Goal: Browse casually: Explore the website without a specific task or goal

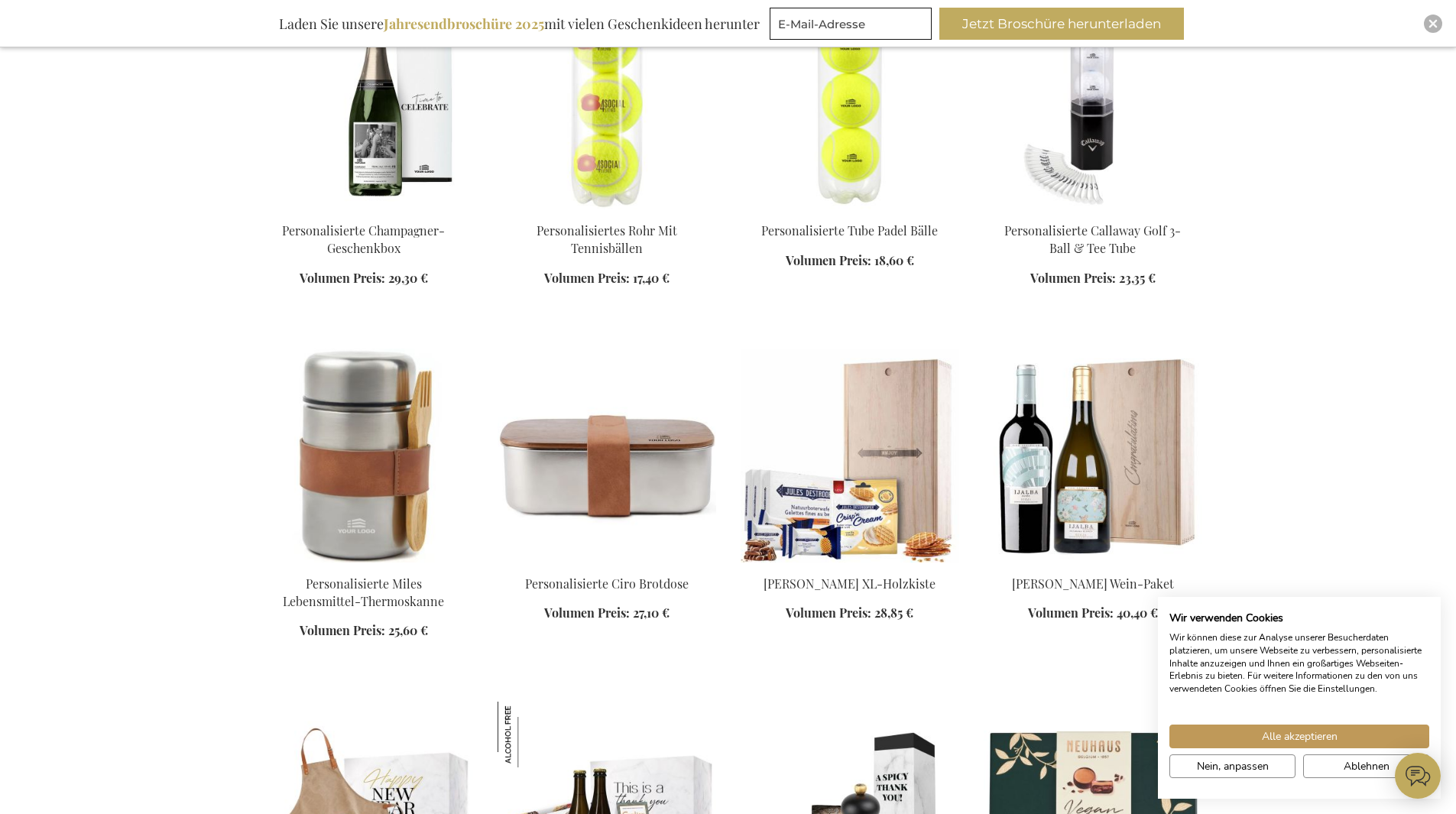
scroll to position [1376, 0]
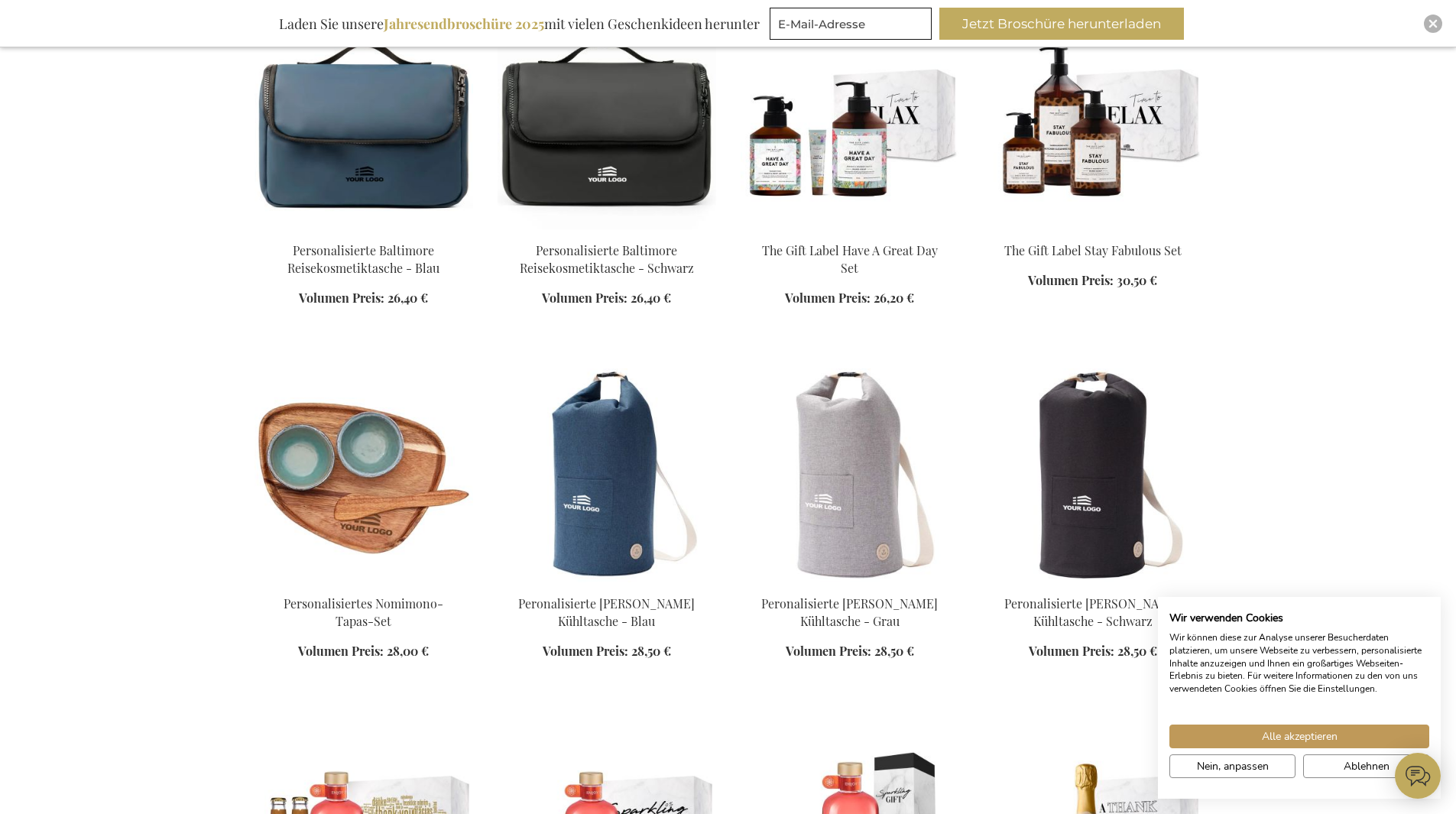
scroll to position [2829, 0]
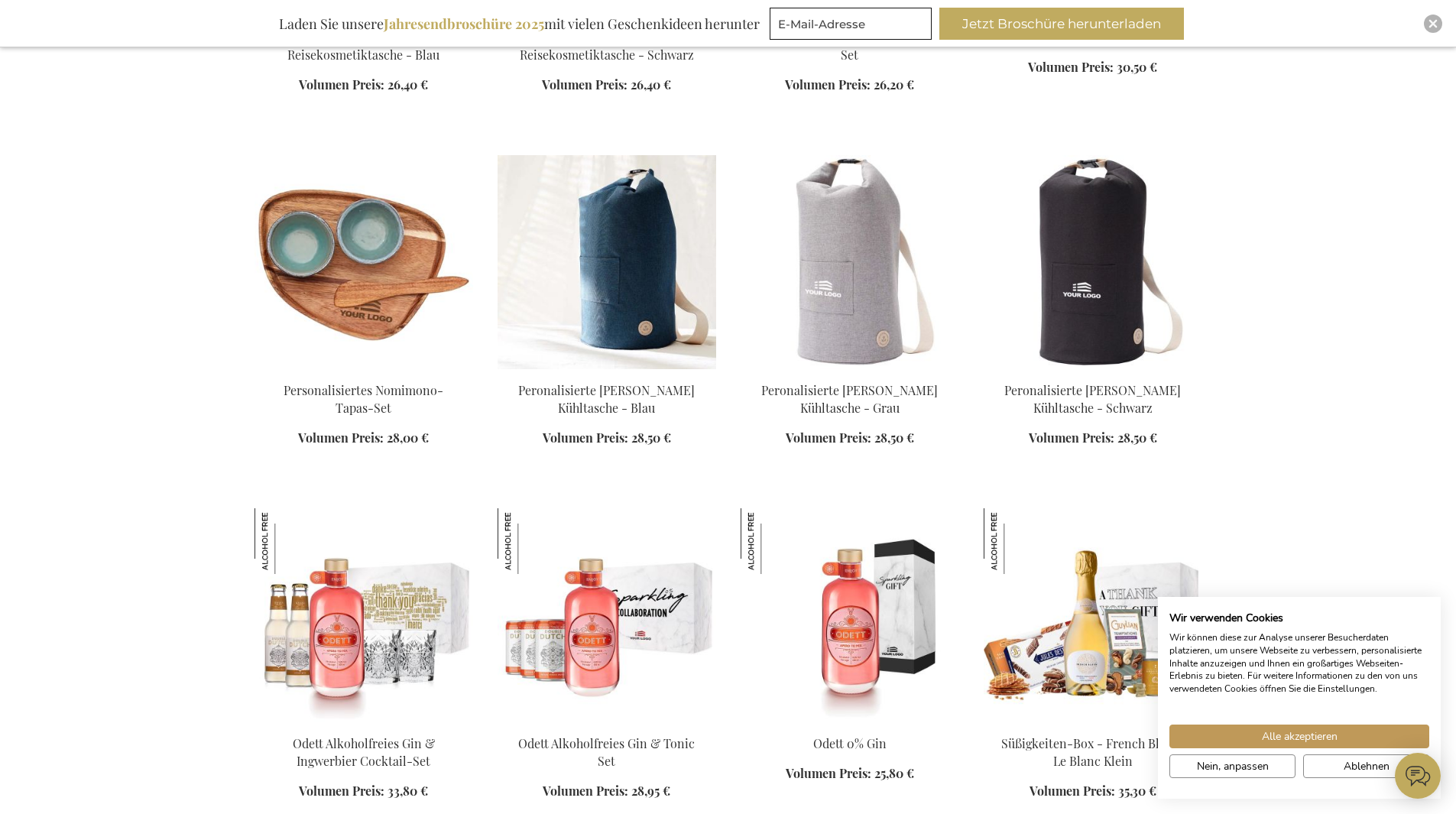
scroll to position [2981, 0]
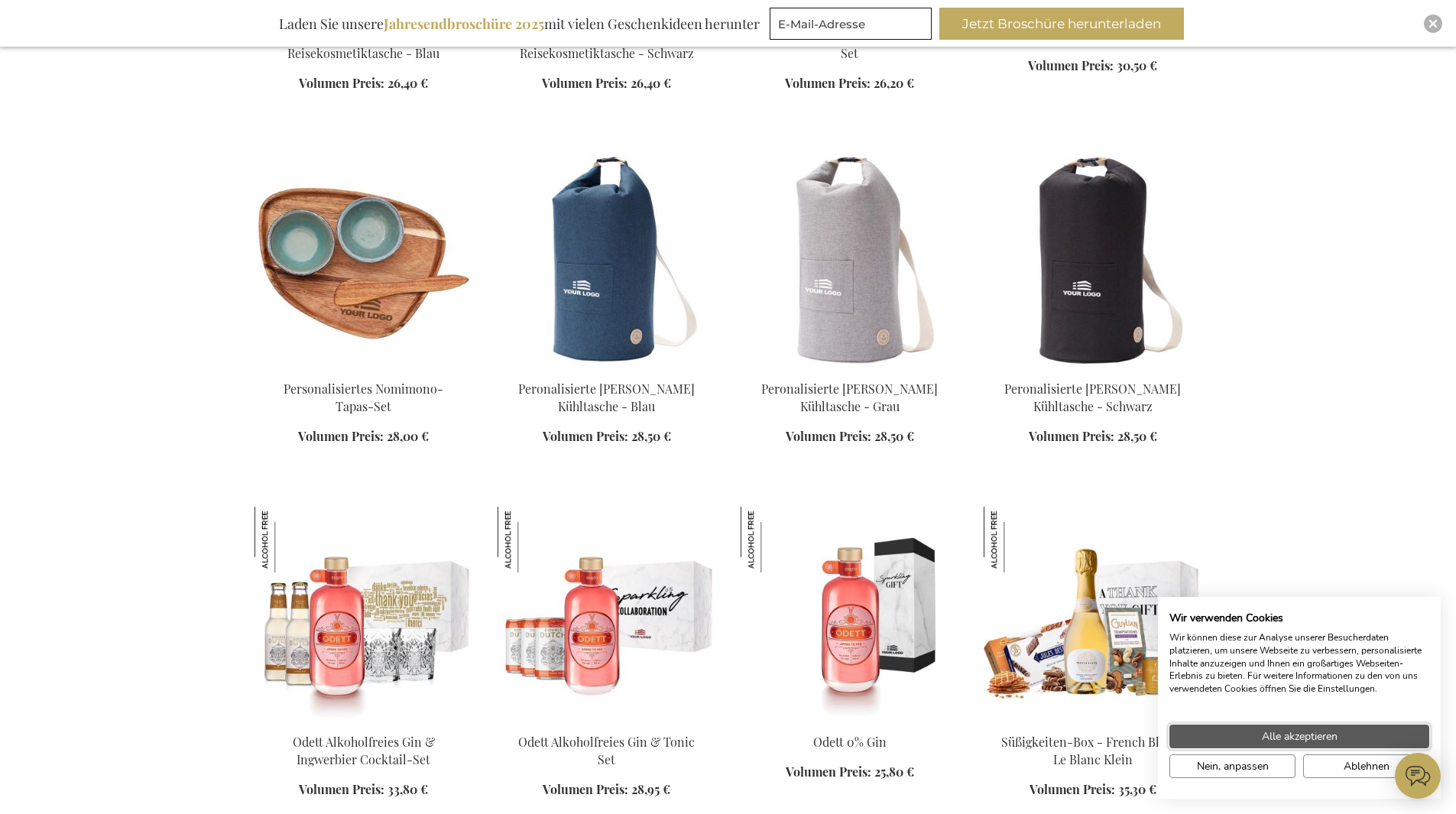
click at [1215, 732] on button "Alle akzeptieren" at bounding box center [1299, 736] width 259 height 24
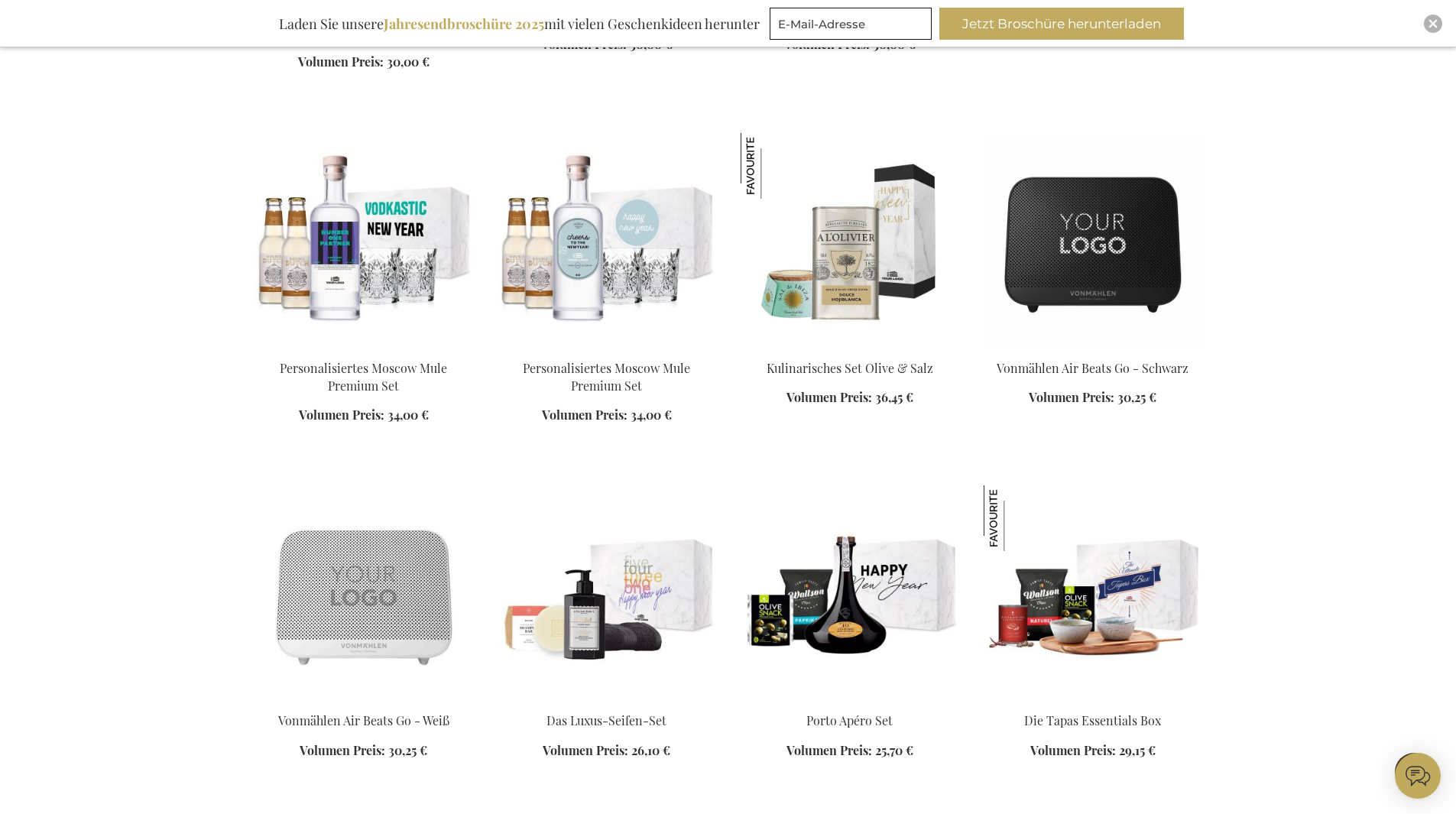
scroll to position [4433, 0]
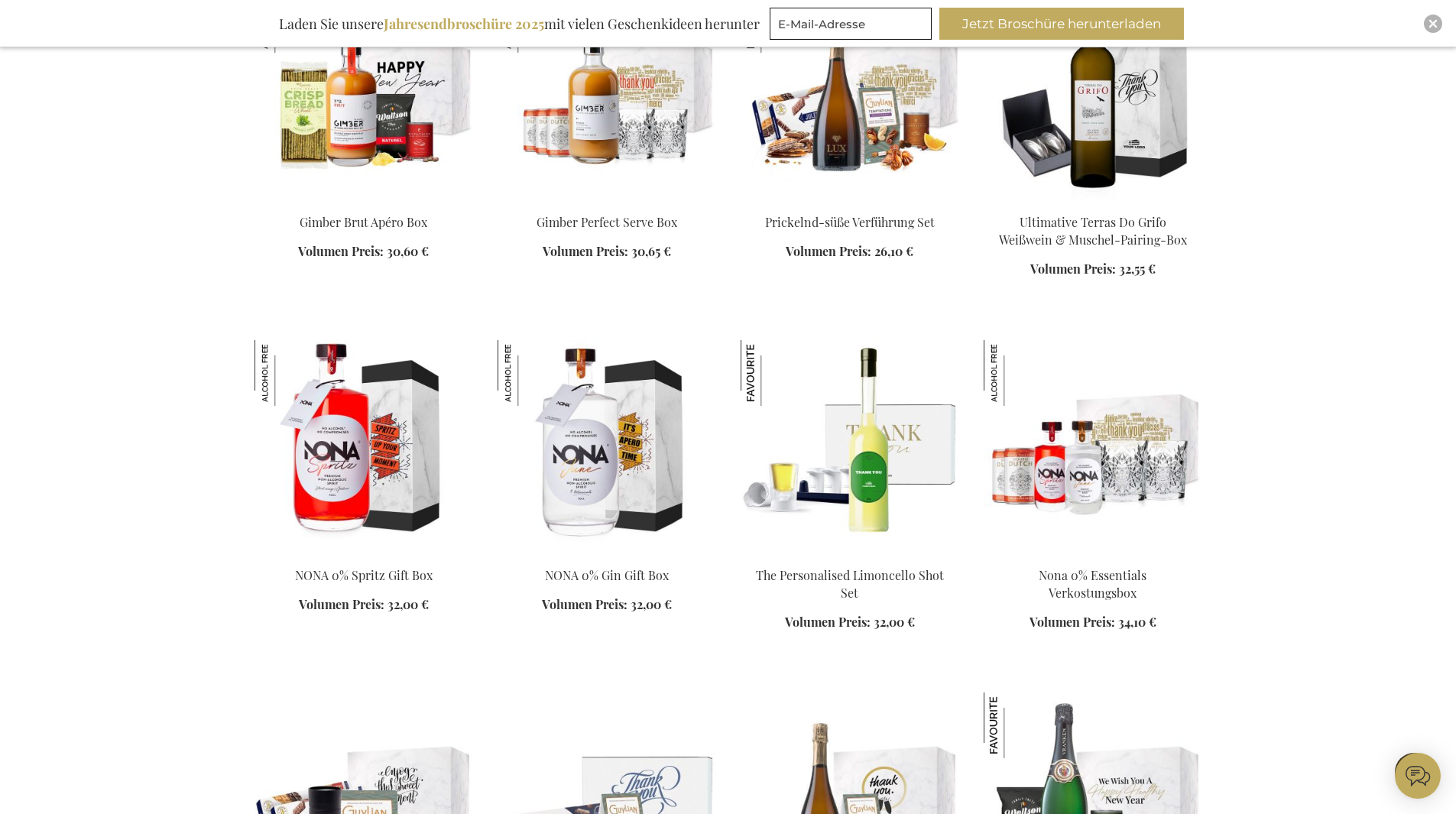
scroll to position [6344, 0]
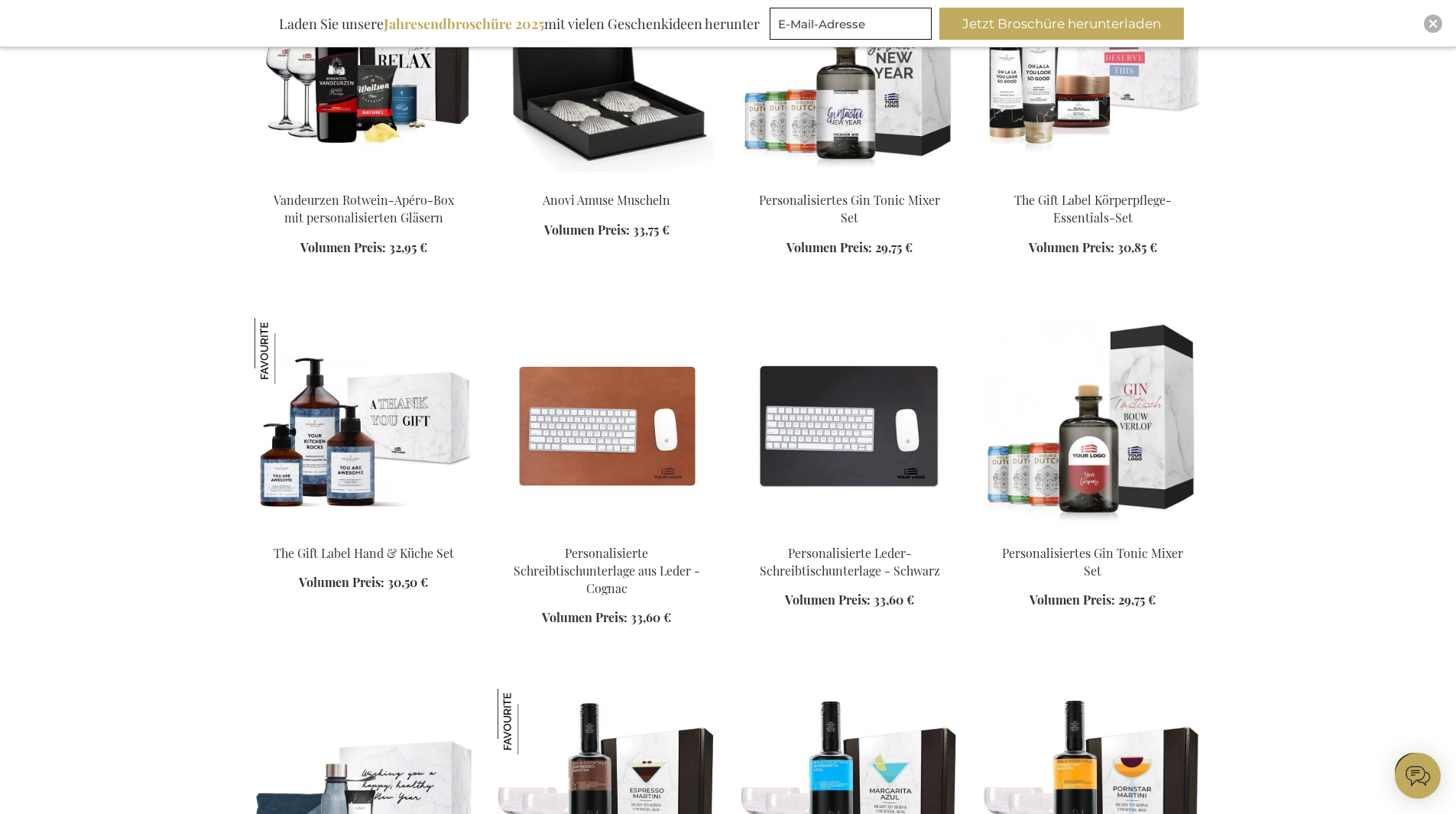
scroll to position [7796, 0]
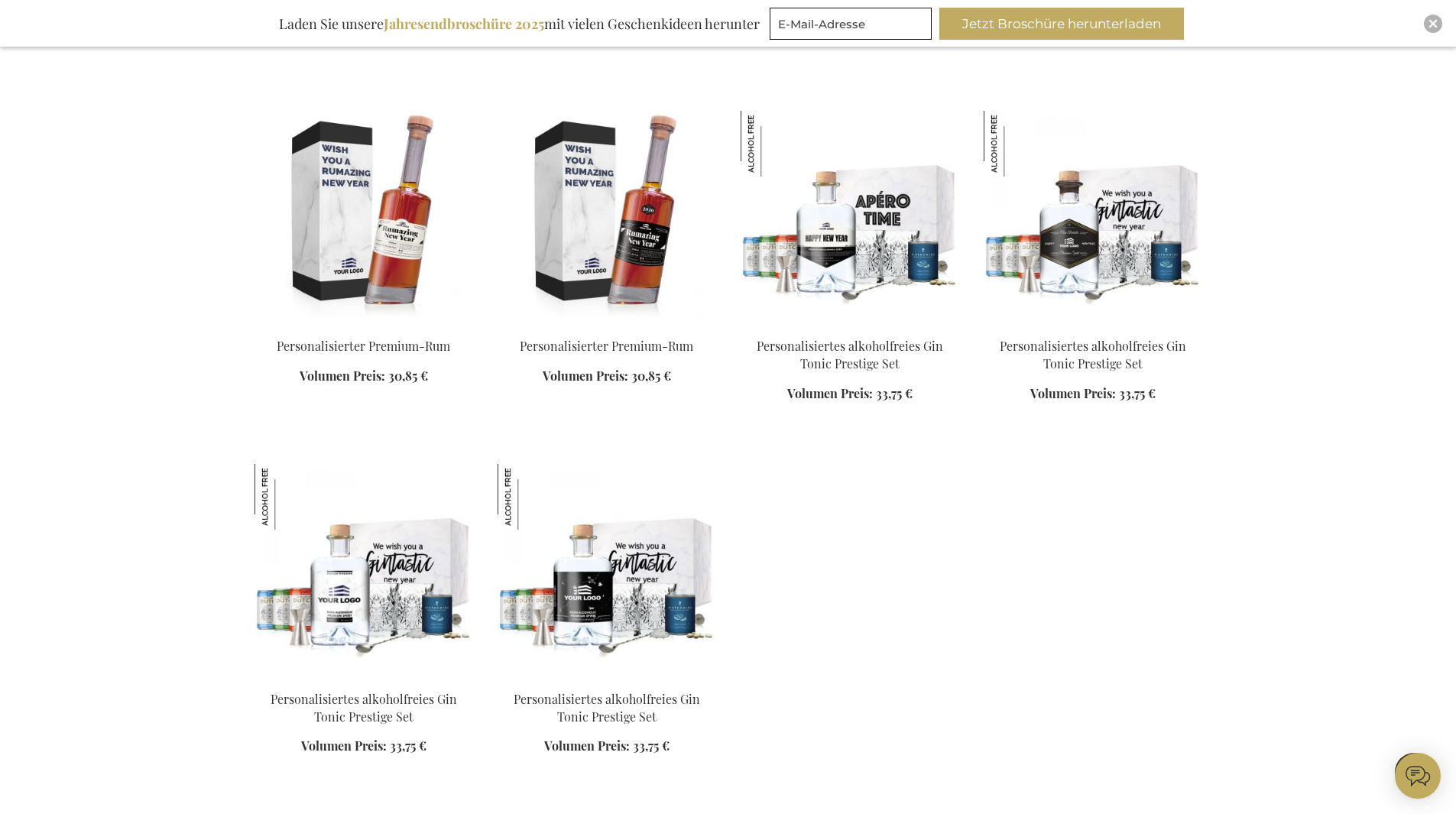
scroll to position [9783, 0]
